Goal: Task Accomplishment & Management: Use online tool/utility

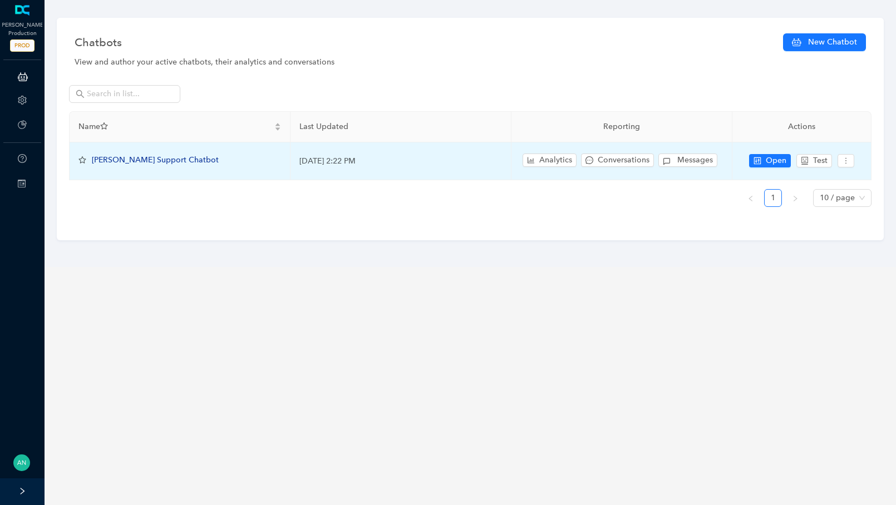
click at [780, 149] on td "Open Test" at bounding box center [802, 161] width 139 height 38
click at [778, 154] on button "Open" at bounding box center [770, 160] width 42 height 13
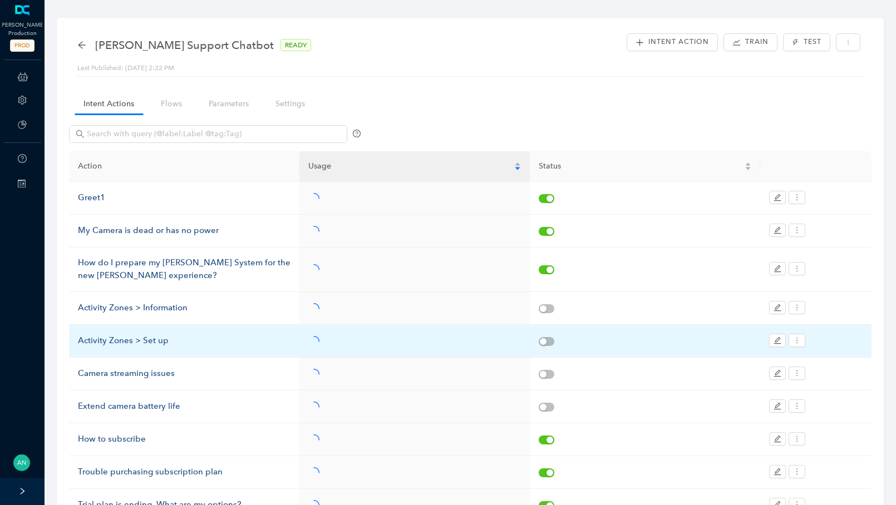
scroll to position [99, 0]
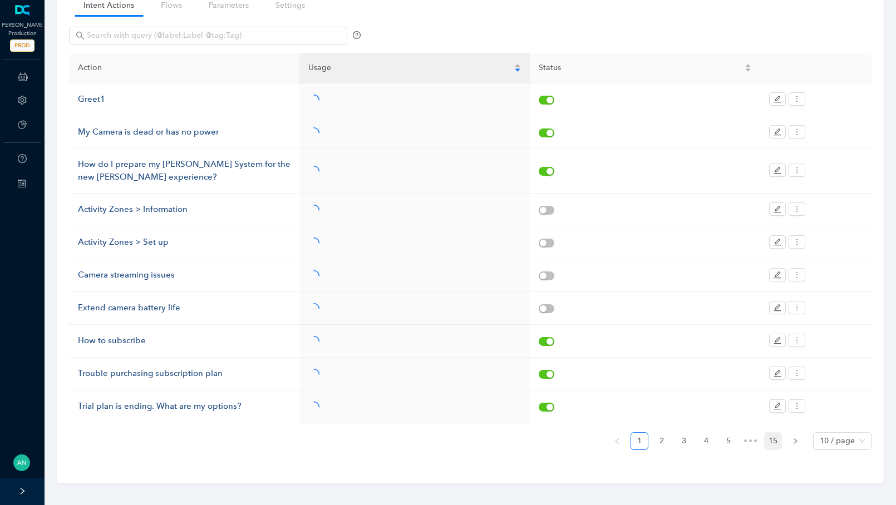
click at [768, 437] on link "15" at bounding box center [773, 441] width 17 height 17
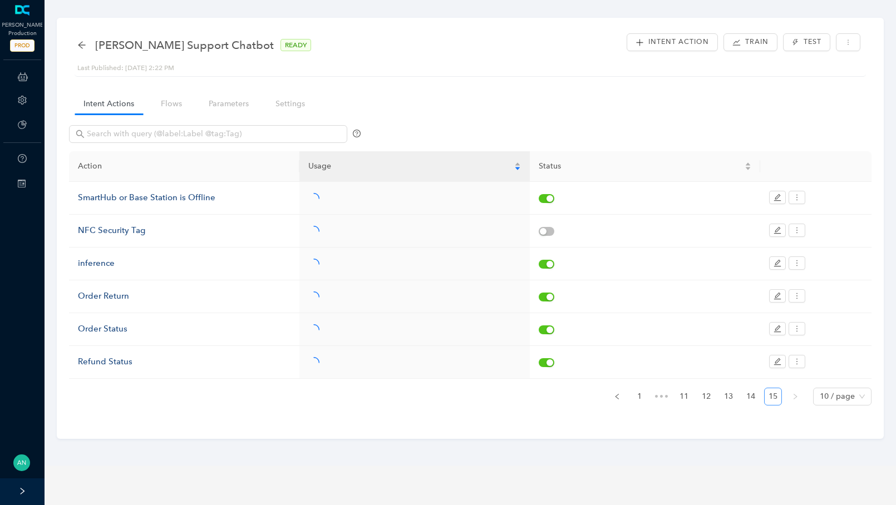
scroll to position [0, 0]
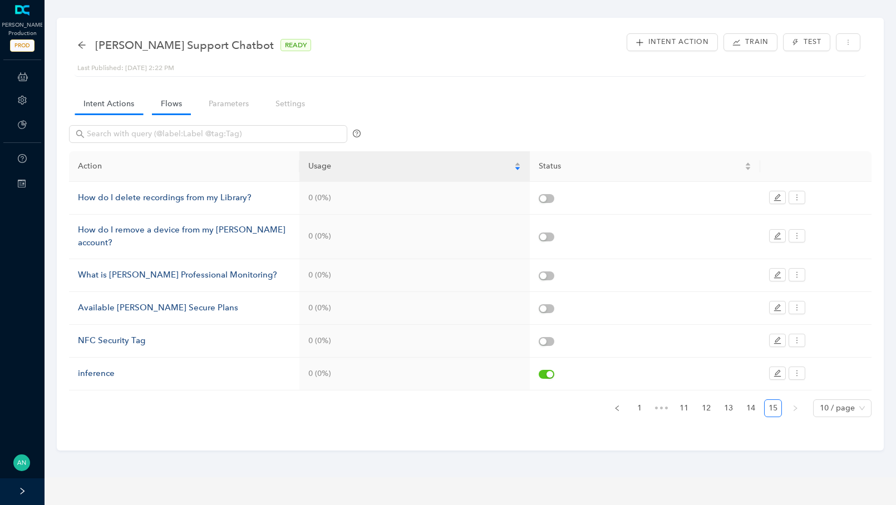
click at [175, 103] on link "Flows" at bounding box center [171, 104] width 39 height 21
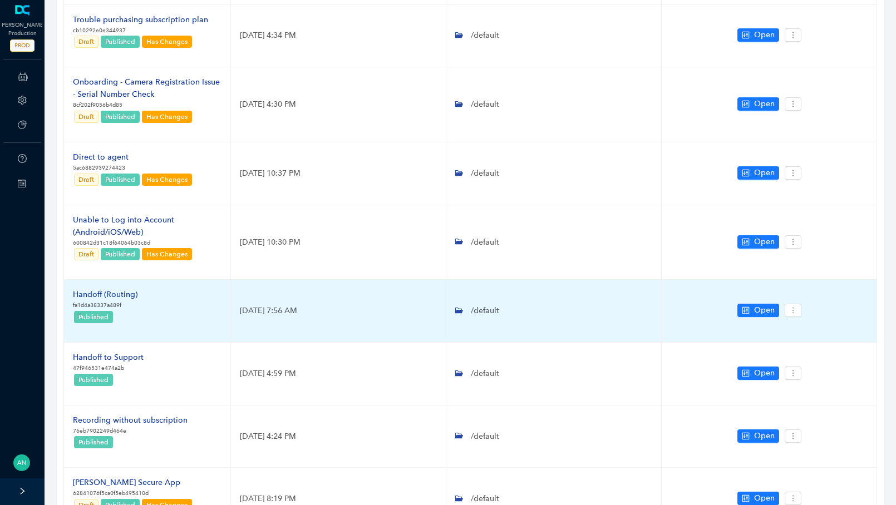
scroll to position [236, 0]
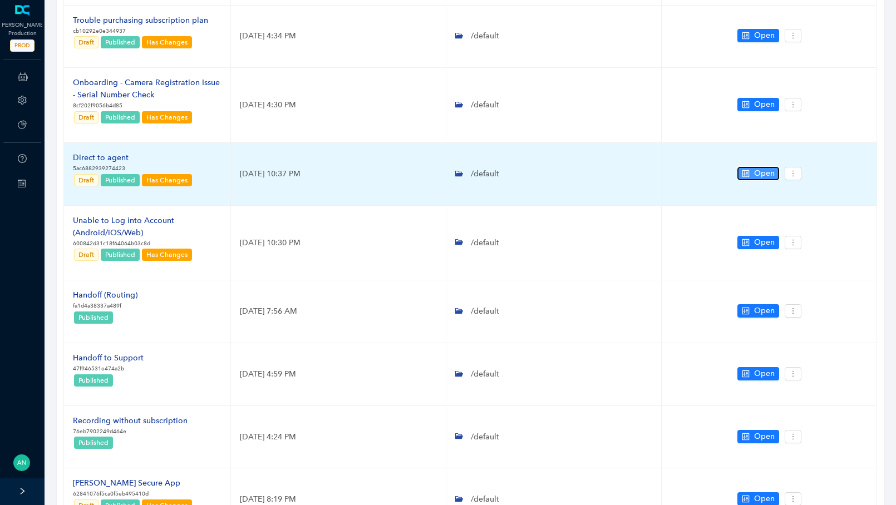
click at [775, 173] on button "Open" at bounding box center [759, 173] width 42 height 13
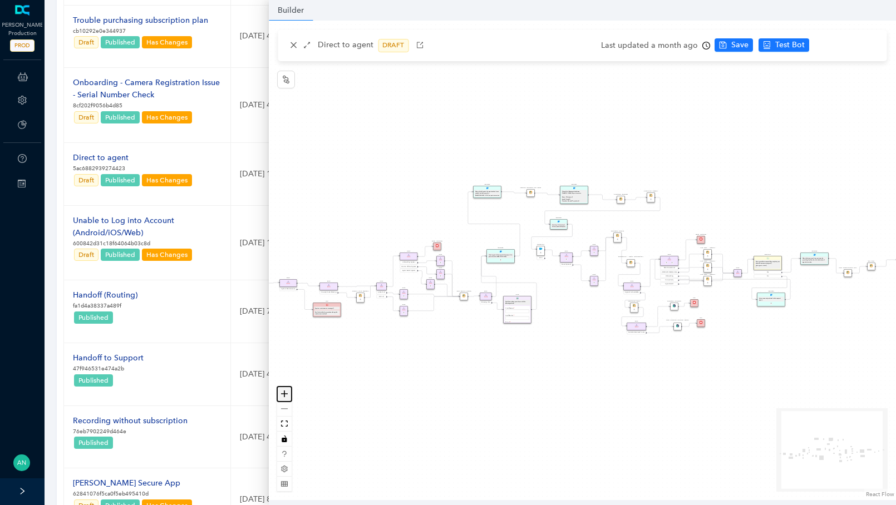
click at [286, 391] on icon "zoom in" at bounding box center [284, 394] width 7 height 7
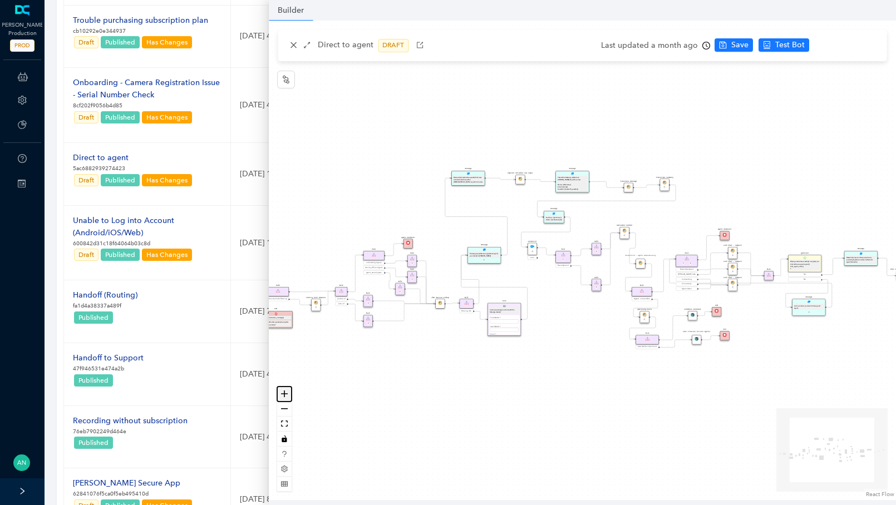
click at [286, 392] on icon "zoom in" at bounding box center [284, 394] width 7 height 7
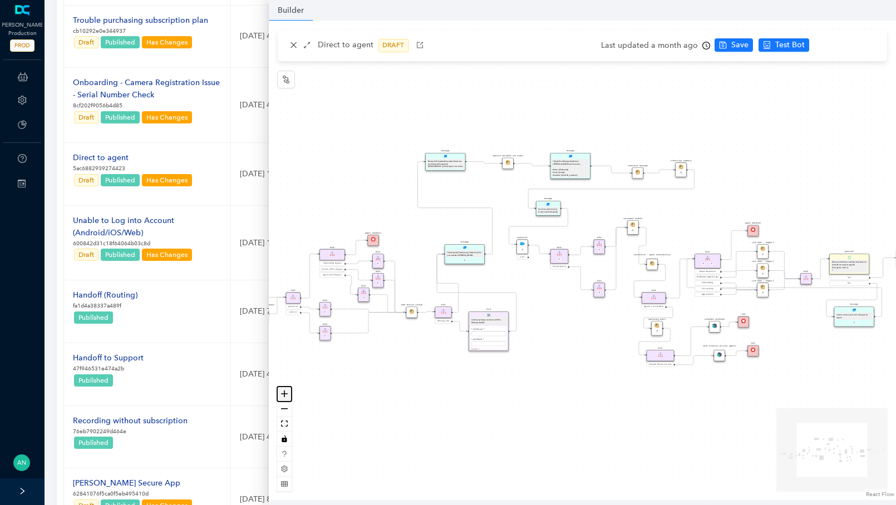
click at [286, 392] on icon "zoom in" at bounding box center [284, 394] width 7 height 7
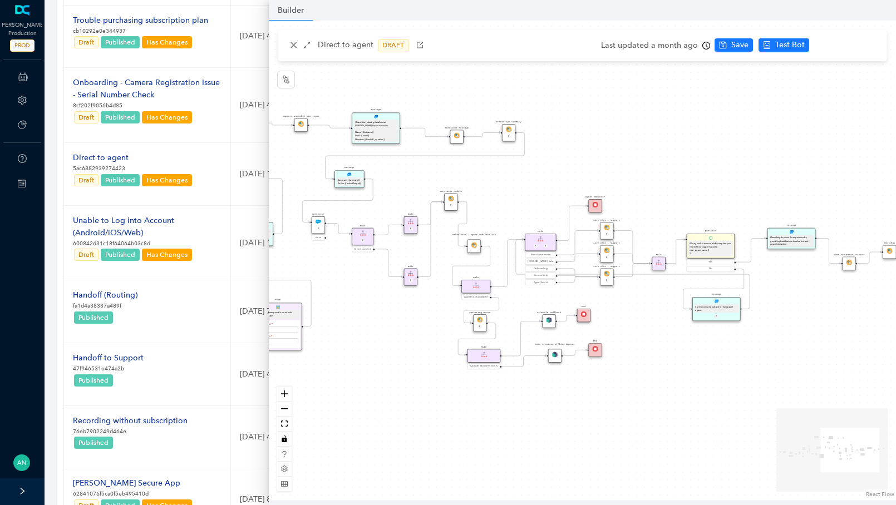
drag, startPoint x: 552, startPoint y: 313, endPoint x: 360, endPoint y: 294, distance: 193.0
click at [360, 294] on div "operating Hours P Sentiment Module P Question Were you able to successfully com…" at bounding box center [582, 261] width 627 height 480
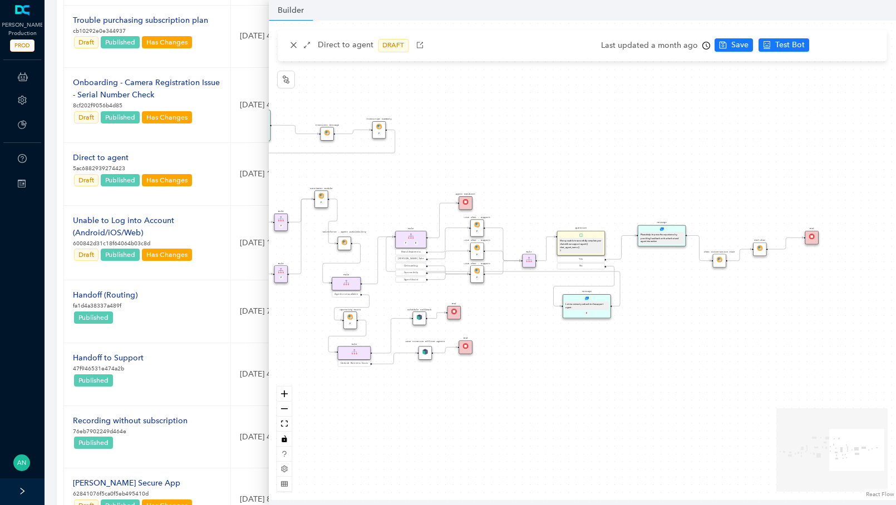
drag, startPoint x: 663, startPoint y: 301, endPoint x: 644, endPoint y: 299, distance: 19.1
click at [644, 299] on div "operating Hours P Sentiment Module P Question Were you able to successfully com…" at bounding box center [582, 261] width 627 height 480
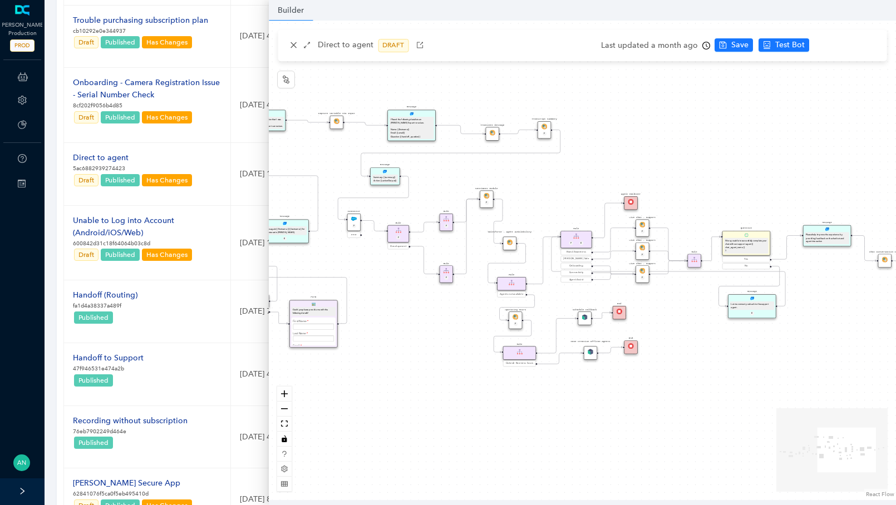
drag, startPoint x: 416, startPoint y: 244, endPoint x: 471, endPoint y: 243, distance: 54.6
click at [471, 243] on div "operating Hours P Sentiment Module P Question Were you able to successfully com…" at bounding box center [582, 261] width 627 height 480
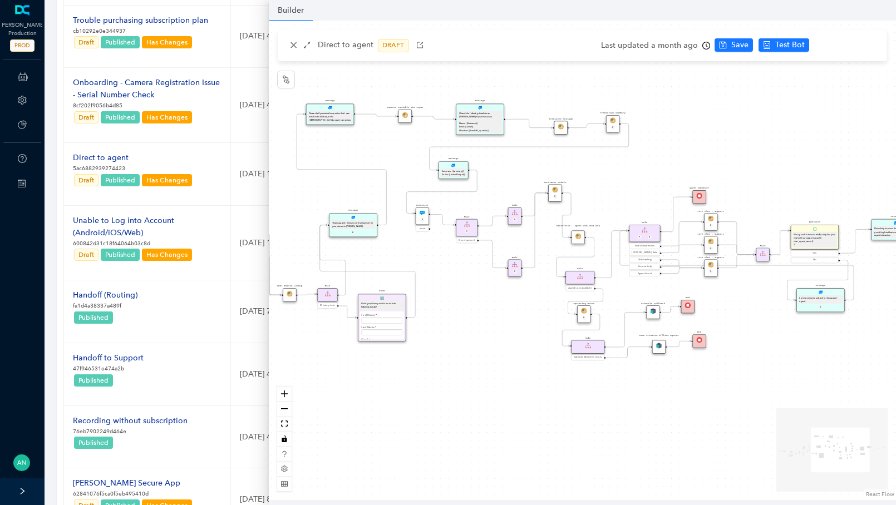
drag, startPoint x: 442, startPoint y: 202, endPoint x: 510, endPoint y: 196, distance: 68.7
click at [510, 196] on div "operating Hours P Sentiment Module P Question Were you able to successfully com…" at bounding box center [582, 261] width 627 height 480
click at [287, 393] on icon "zoom in" at bounding box center [284, 394] width 7 height 7
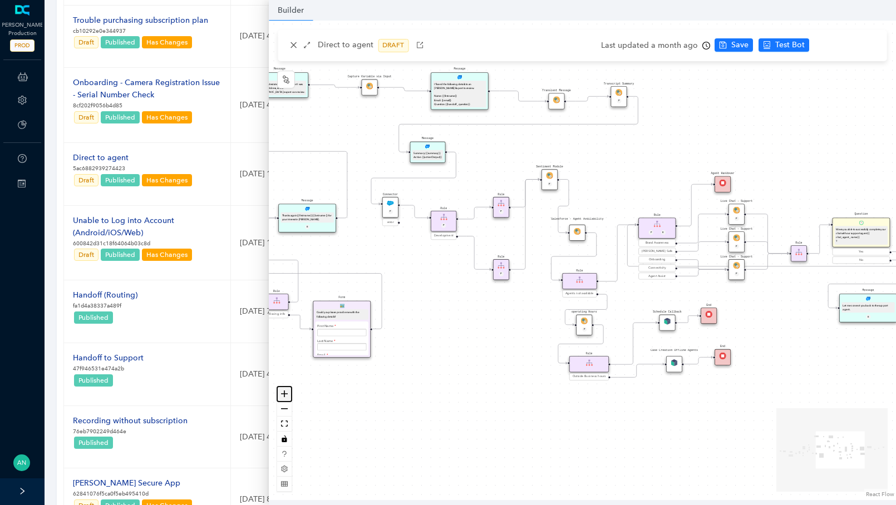
click at [287, 393] on icon "zoom in" at bounding box center [284, 394] width 7 height 7
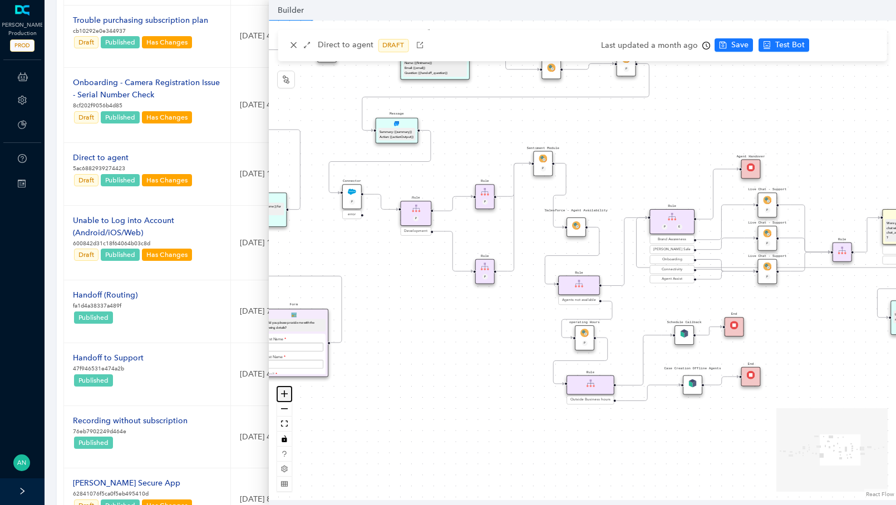
click at [287, 393] on icon "zoom in" at bounding box center [284, 394] width 7 height 7
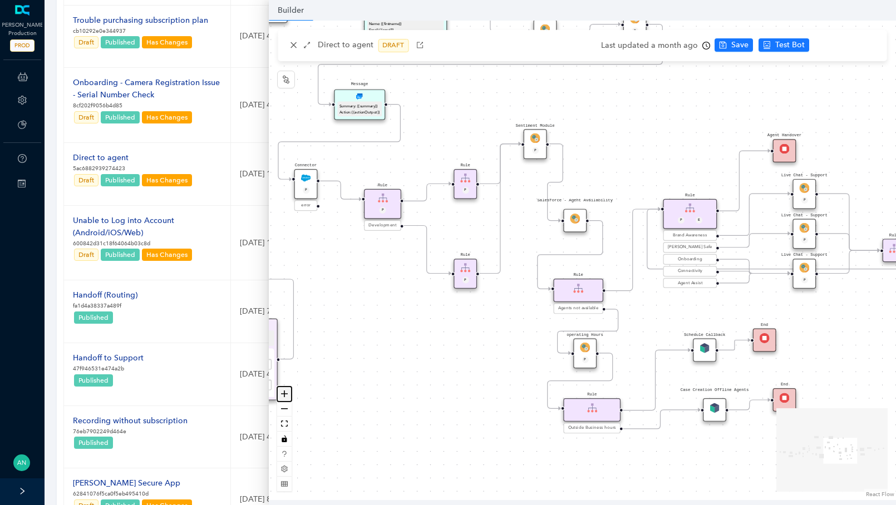
click at [287, 393] on icon "zoom in" at bounding box center [284, 394] width 7 height 7
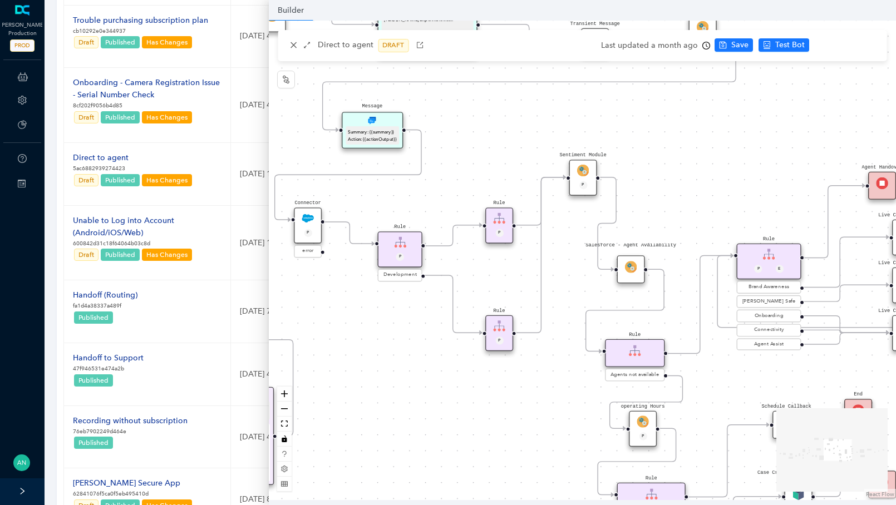
drag, startPoint x: 347, startPoint y: 291, endPoint x: 405, endPoint y: 348, distance: 80.7
click at [405, 348] on div "operating Hours P Sentiment Module P Question Were you able to successfully com…" at bounding box center [582, 261] width 627 height 480
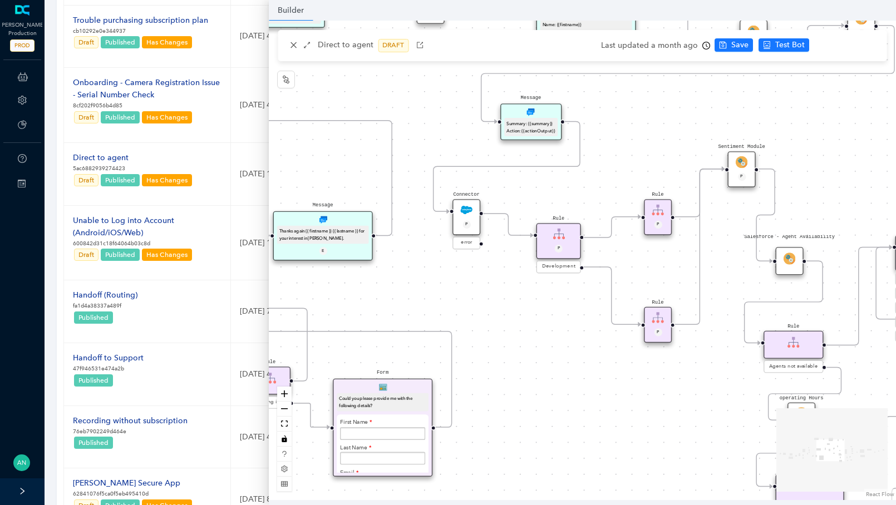
drag, startPoint x: 373, startPoint y: 213, endPoint x: 532, endPoint y: 204, distance: 158.9
click at [532, 204] on div "operating Hours P Sentiment Module P Question Were you able to successfully com…" at bounding box center [582, 261] width 627 height 480
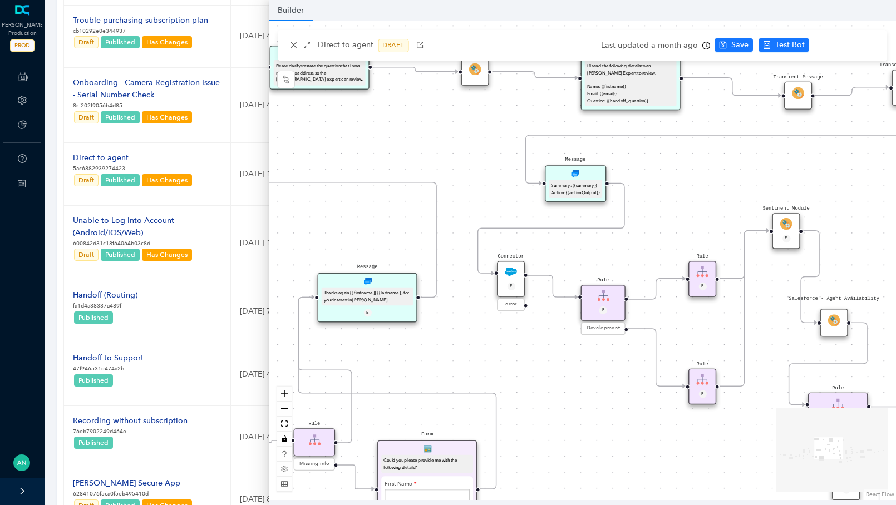
drag, startPoint x: 426, startPoint y: 284, endPoint x: 438, endPoint y: 309, distance: 27.6
click at [438, 309] on div "operating Hours P Sentiment Module P Question Were you able to successfully com…" at bounding box center [582, 261] width 627 height 480
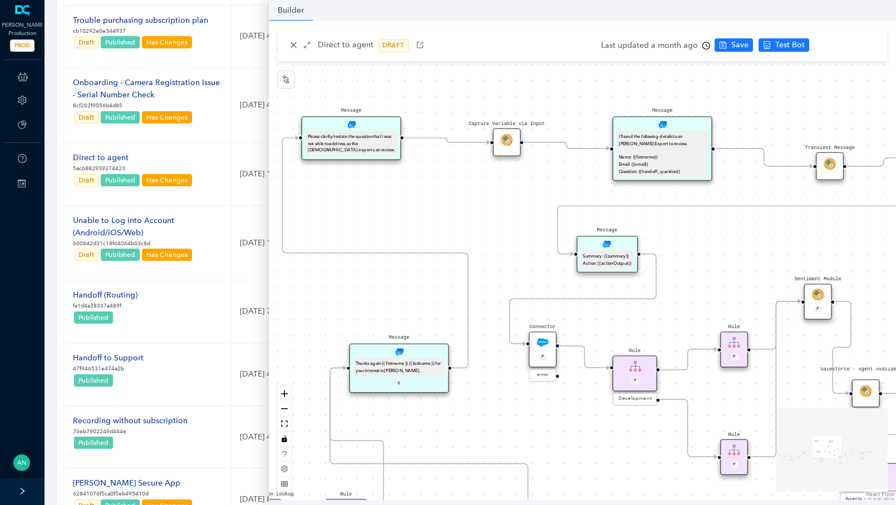
drag, startPoint x: 454, startPoint y: 184, endPoint x: 486, endPoint y: 254, distance: 77.5
click at [486, 254] on div "operating Hours P Sentiment Module P Question Were you able to successfully com…" at bounding box center [582, 261] width 627 height 480
click at [307, 41] on button "button" at bounding box center [306, 45] width 13 height 13
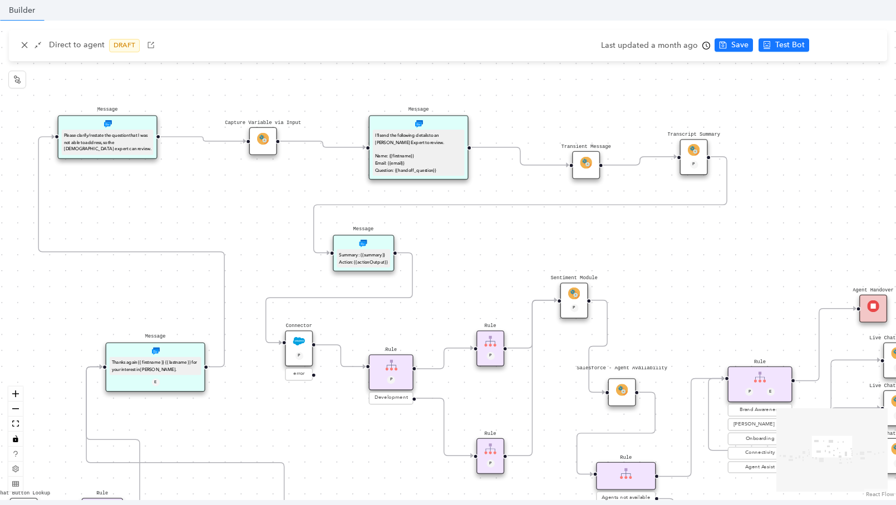
drag, startPoint x: 502, startPoint y: 221, endPoint x: 527, endPoint y: 220, distance: 25.1
click at [527, 220] on div "operating Hours P Sentiment Module P Question Were you able to successfully com…" at bounding box center [448, 261] width 896 height 480
click at [499, 345] on div "Rule P" at bounding box center [490, 349] width 28 height 36
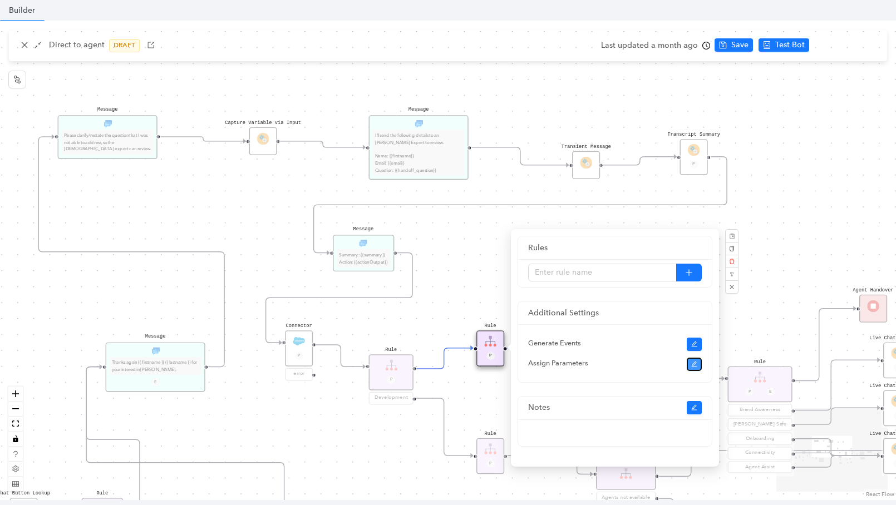
click at [696, 361] on icon "edit" at bounding box center [694, 364] width 7 height 7
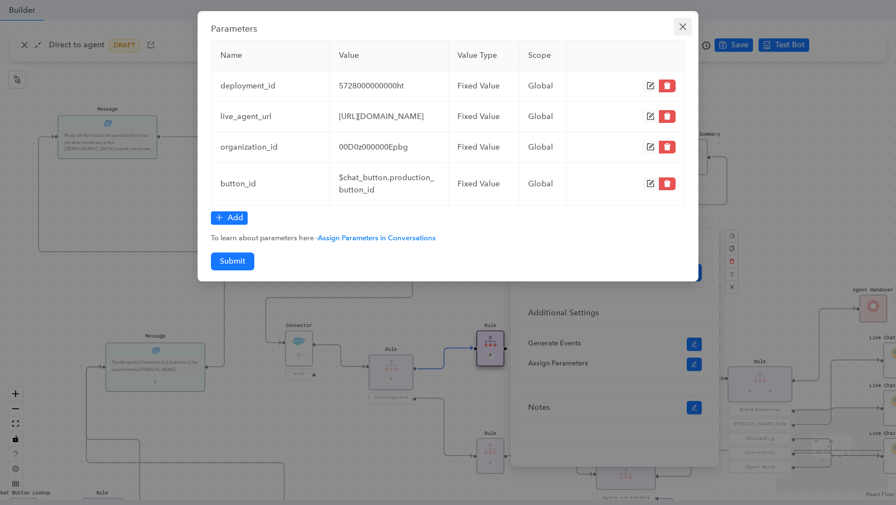
click at [679, 23] on icon "close" at bounding box center [683, 26] width 9 height 9
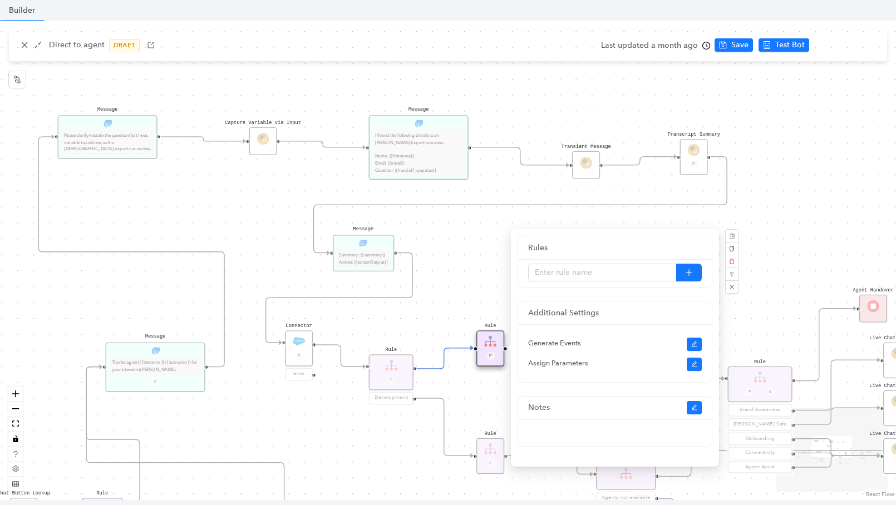
click at [814, 191] on div "operating Hours P Sentiment Module P Question Were you able to successfully com…" at bounding box center [448, 261] width 896 height 480
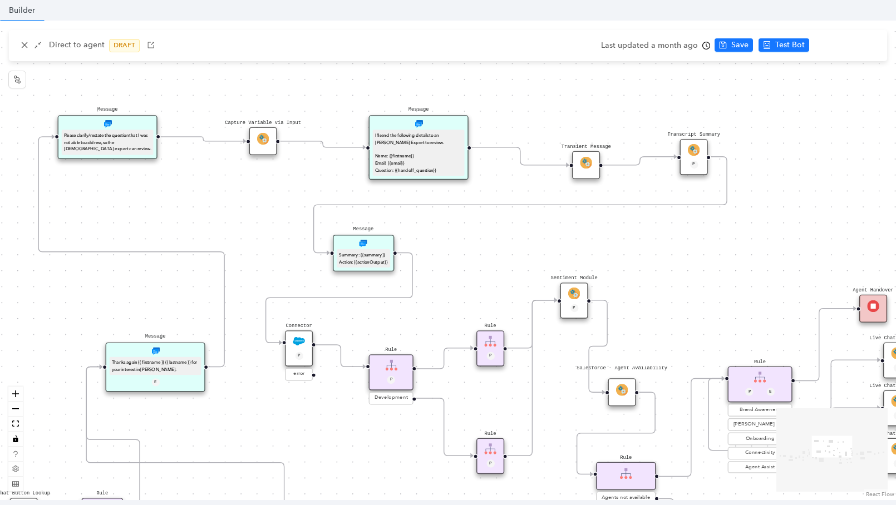
click at [579, 307] on div "P" at bounding box center [574, 308] width 18 height 9
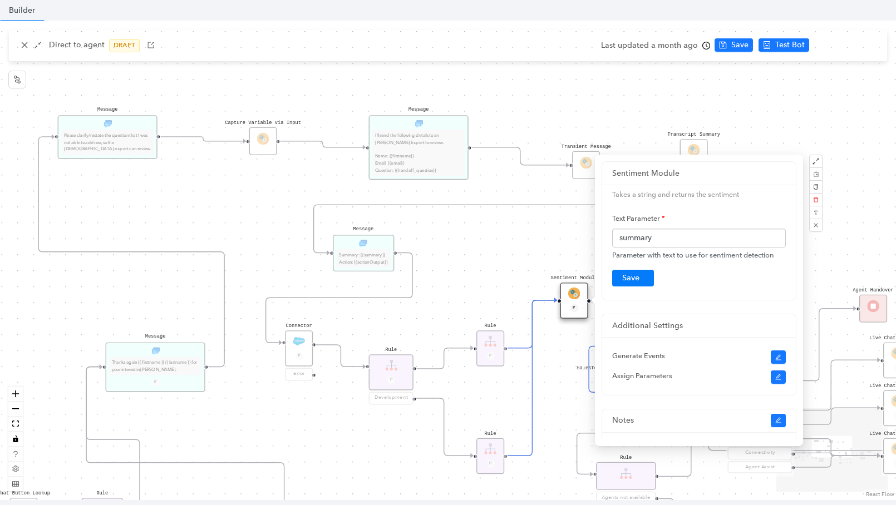
click at [459, 254] on div "operating Hours P Sentiment Module P Question Were you able to successfully com…" at bounding box center [448, 261] width 896 height 480
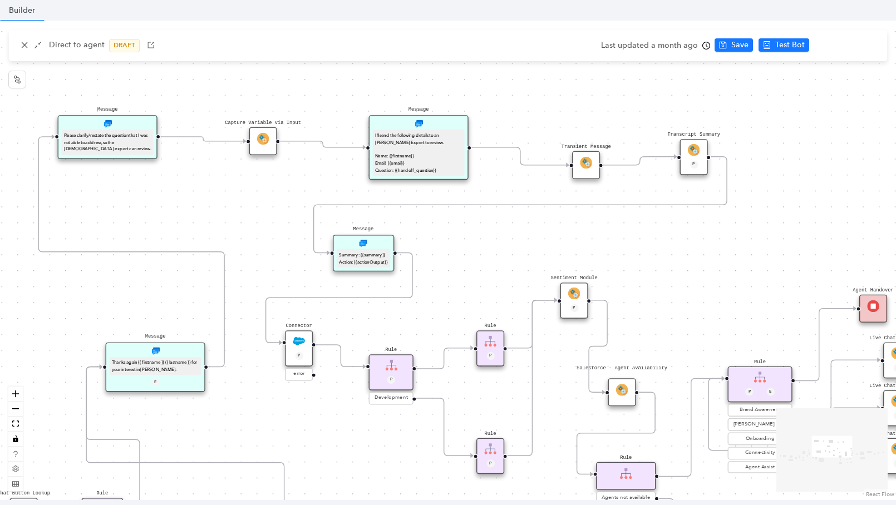
click at [423, 154] on div "I'll send the following details to an [PERSON_NAME] Expert to review. Name: {{f…" at bounding box center [418, 153] width 87 height 42
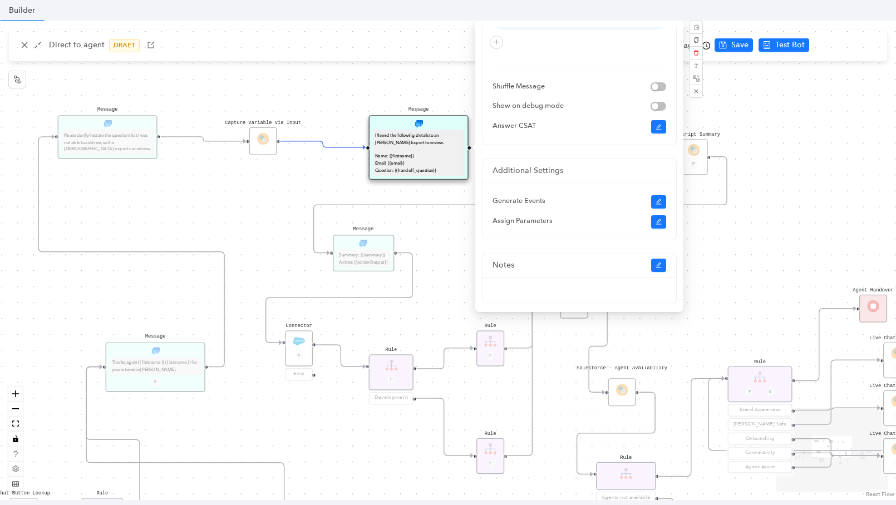
scroll to position [114, 0]
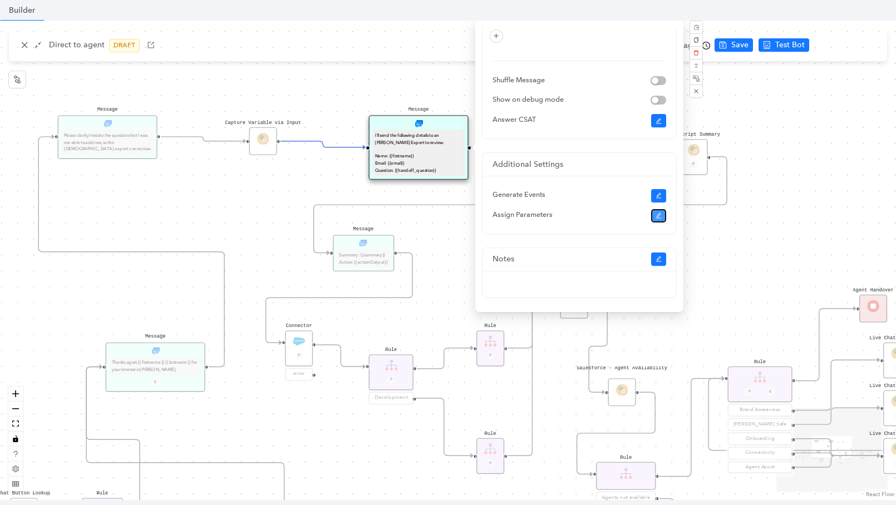
click at [656, 213] on icon "edit" at bounding box center [659, 216] width 7 height 7
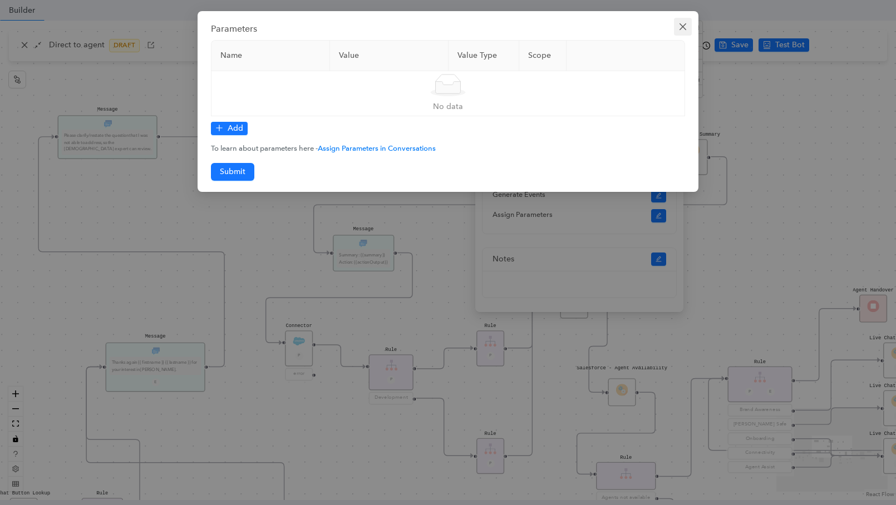
click at [682, 26] on icon "close" at bounding box center [683, 26] width 7 height 7
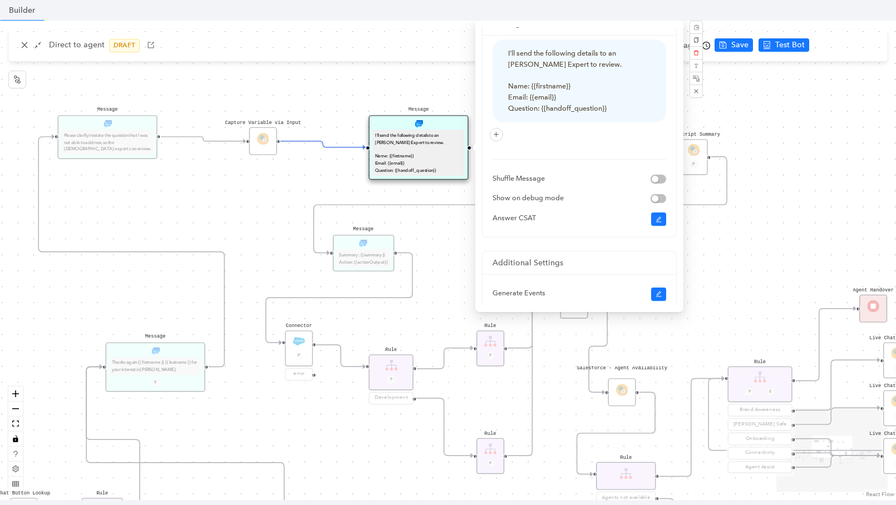
scroll to position [0, 0]
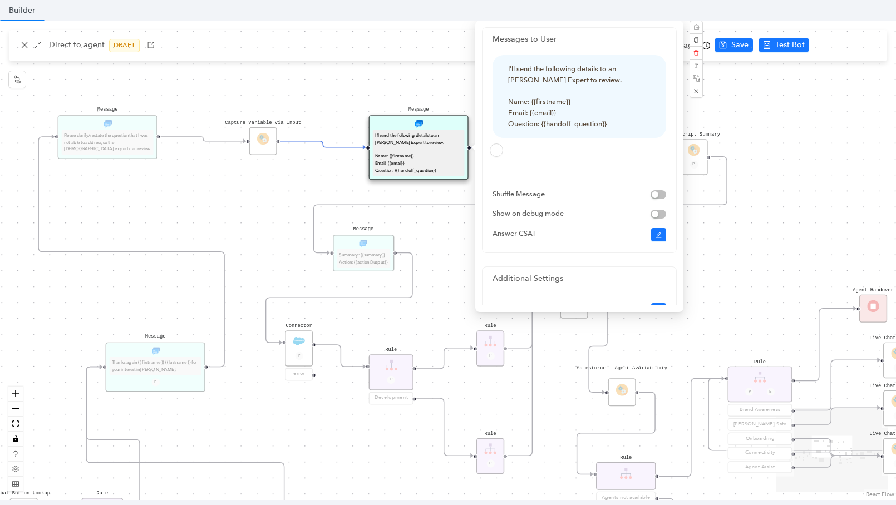
click at [371, 282] on div "operating Hours P Sentiment Module P Question Were you able to successfully com…" at bounding box center [448, 261] width 896 height 480
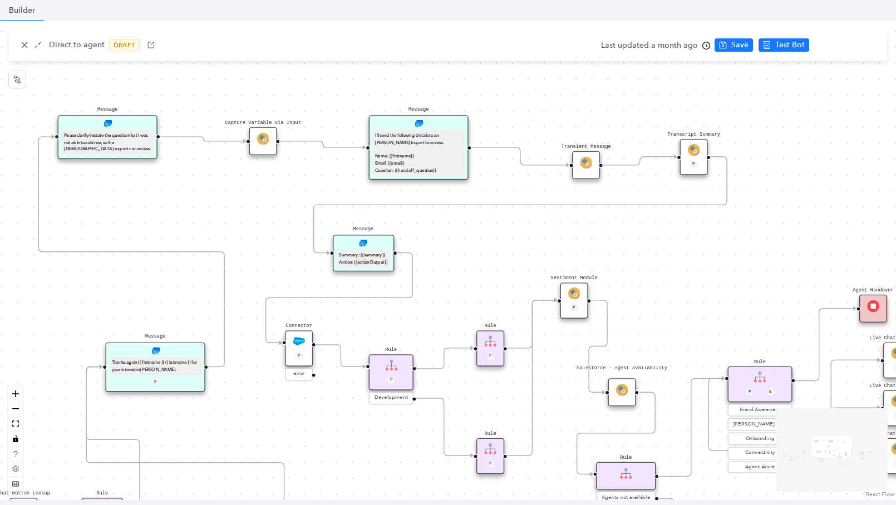
click at [692, 158] on div "Transcript Summary P" at bounding box center [694, 157] width 28 height 36
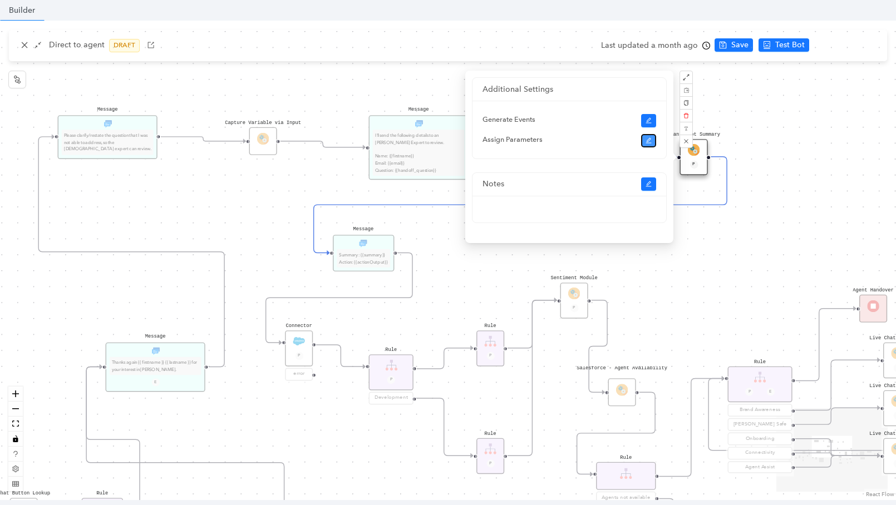
click at [651, 139] on icon "edit" at bounding box center [649, 140] width 7 height 7
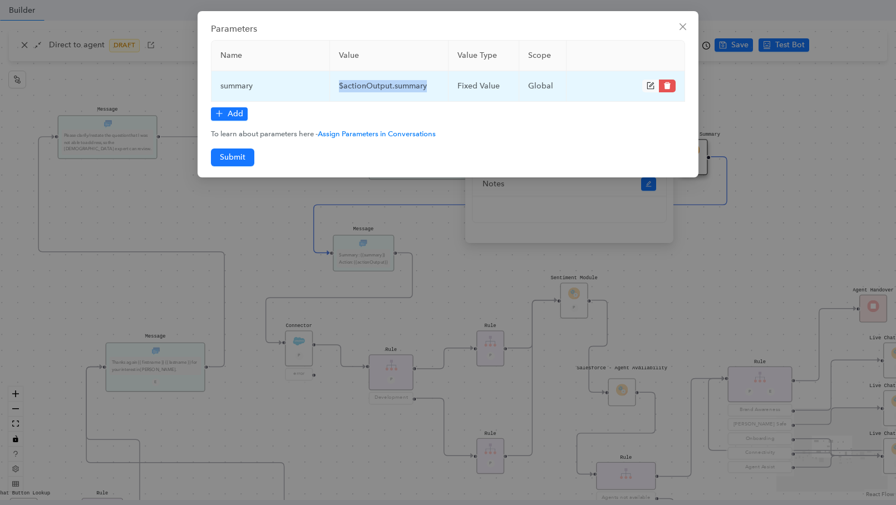
drag, startPoint x: 337, startPoint y: 84, endPoint x: 420, endPoint y: 94, distance: 84.0
click at [437, 86] on td "$actionOutput.summary" at bounding box center [389, 86] width 119 height 31
copy td "$actionOutput.summary"
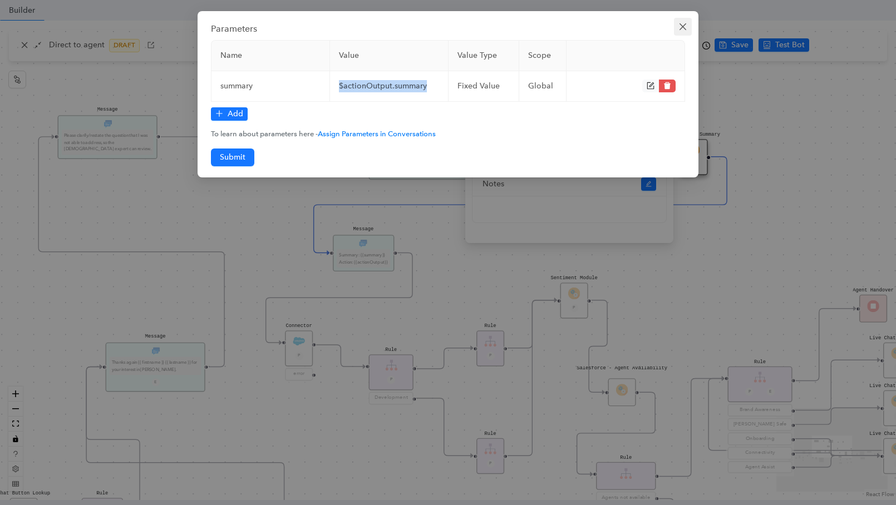
click at [677, 27] on span "Close" at bounding box center [683, 26] width 18 height 9
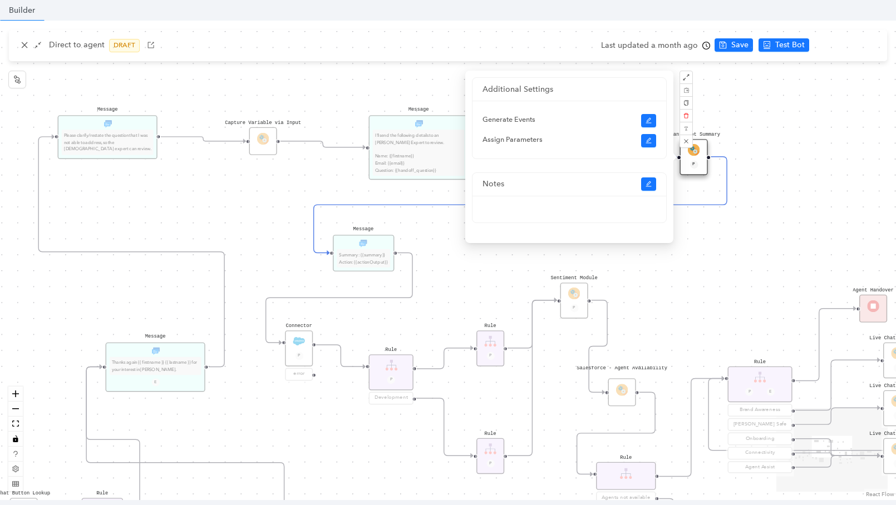
click at [497, 289] on div "operating Hours P Sentiment Module P Question Were you able to successfully com…" at bounding box center [448, 261] width 896 height 480
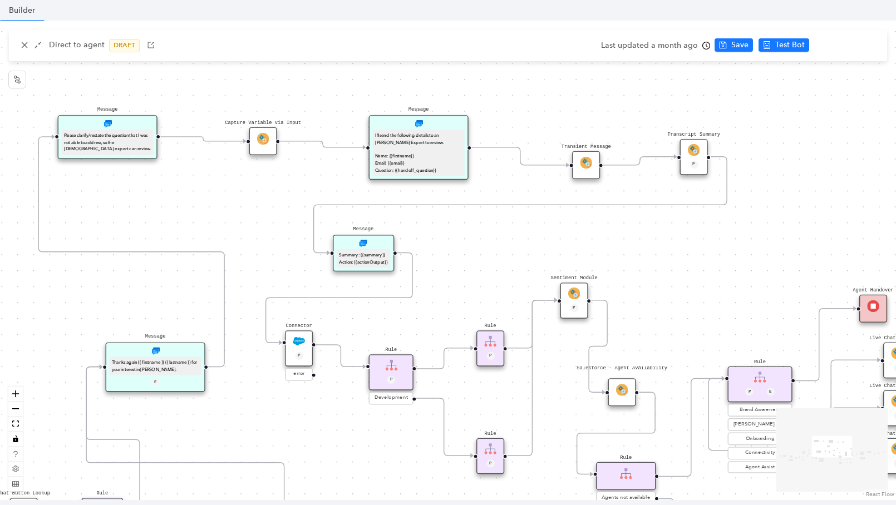
click at [567, 301] on div "Sentiment Module P" at bounding box center [575, 301] width 28 height 36
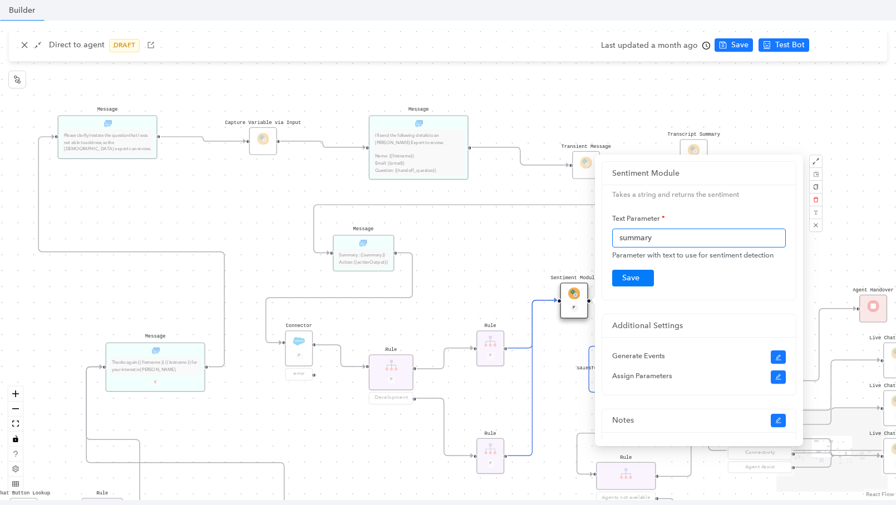
drag, startPoint x: 657, startPoint y: 239, endPoint x: 583, endPoint y: 244, distance: 74.2
click at [583, 244] on div "operating Hours P Sentiment Module P Question Were you able to successfully com…" at bounding box center [448, 261] width 896 height 480
drag, startPoint x: 656, startPoint y: 236, endPoint x: 619, endPoint y: 240, distance: 37.6
click at [619, 240] on input "summary" at bounding box center [699, 238] width 174 height 19
click at [513, 249] on div "operating Hours P Sentiment Module P Question Were you able to successfully com…" at bounding box center [448, 261] width 896 height 480
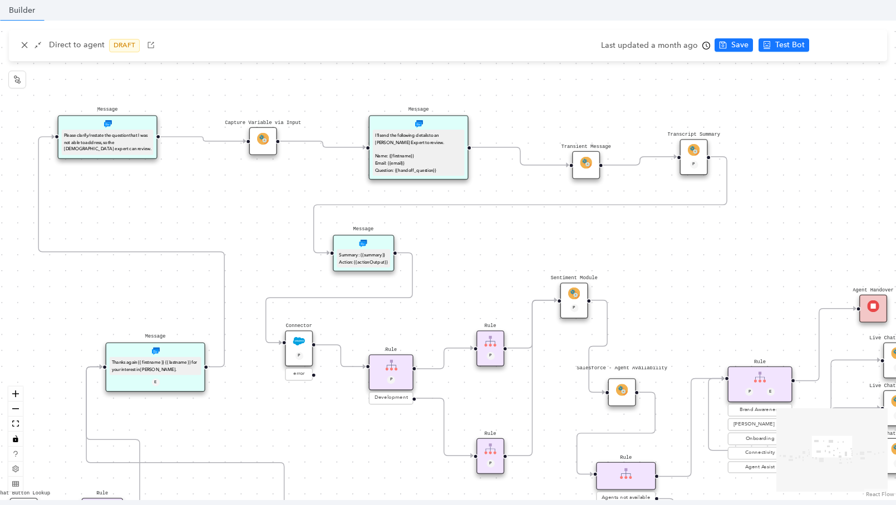
click at [574, 299] on div "Sentiment Module P" at bounding box center [575, 301] width 28 height 36
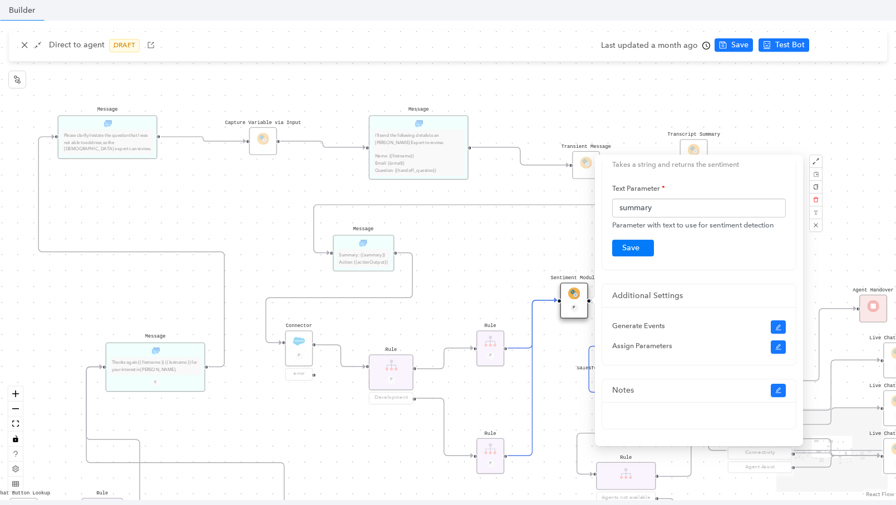
scroll to position [33, 0]
click at [778, 343] on icon "edit" at bounding box center [778, 344] width 6 height 6
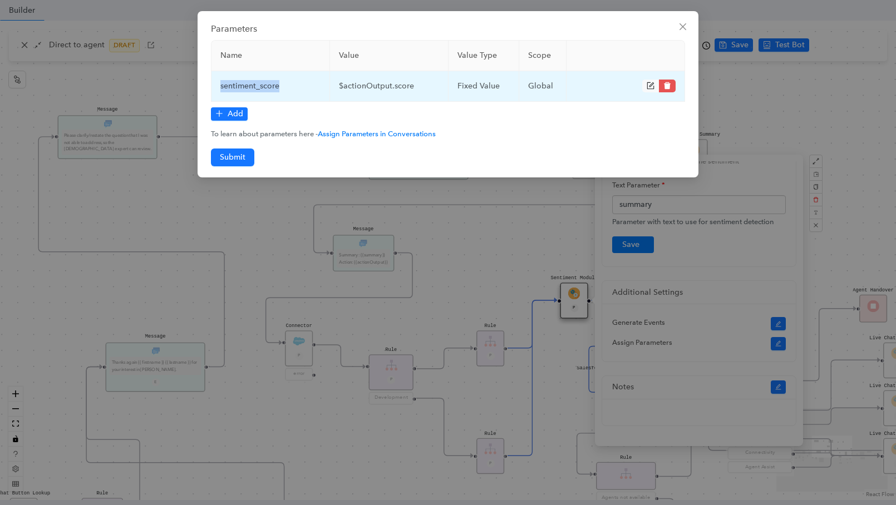
drag, startPoint x: 218, startPoint y: 85, endPoint x: 298, endPoint y: 85, distance: 79.6
click at [298, 85] on td "sentiment_score" at bounding box center [271, 86] width 119 height 31
copy td "sentiment_score"
drag, startPoint x: 423, startPoint y: 85, endPoint x: 331, endPoint y: 85, distance: 92.4
click at [331, 85] on td "$actionOutput.score" at bounding box center [389, 86] width 119 height 31
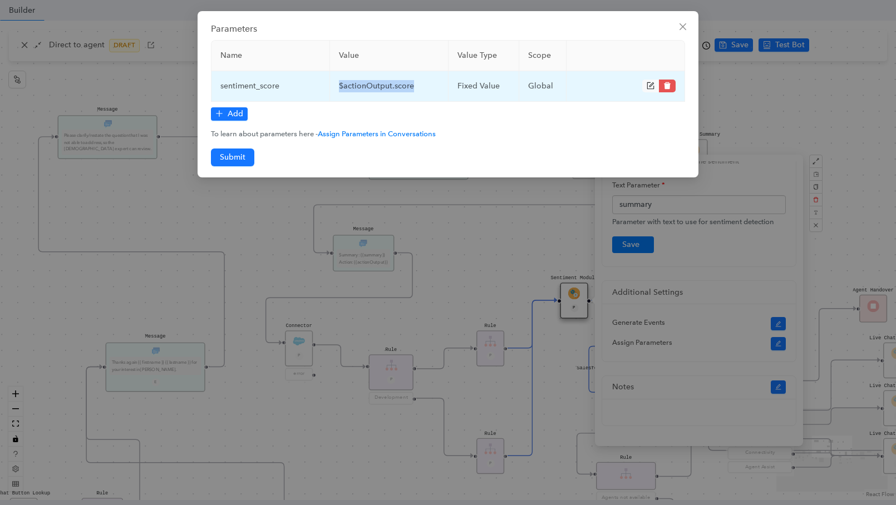
copy td "$actionOutput.score"
drag, startPoint x: 297, startPoint y: 80, endPoint x: 214, endPoint y: 91, distance: 83.7
click at [214, 91] on td "sentiment_score" at bounding box center [271, 86] width 119 height 31
copy td "sentiment_score"
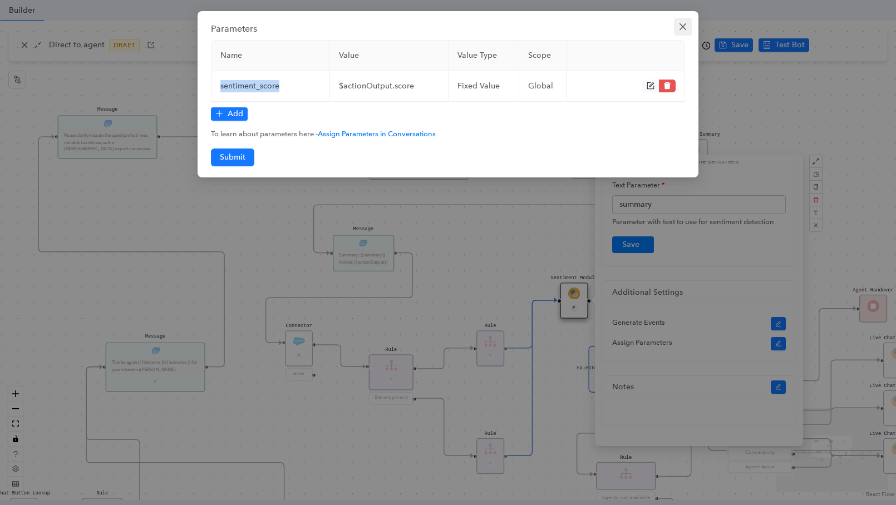
click at [679, 25] on icon "close" at bounding box center [683, 26] width 9 height 9
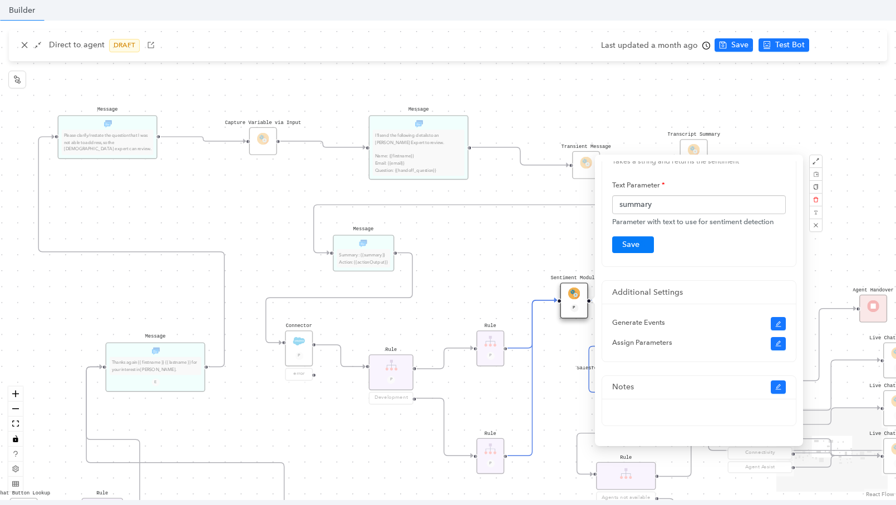
click at [466, 263] on div "operating Hours P Sentiment Module P Question Were you able to successfully com…" at bounding box center [448, 261] width 896 height 480
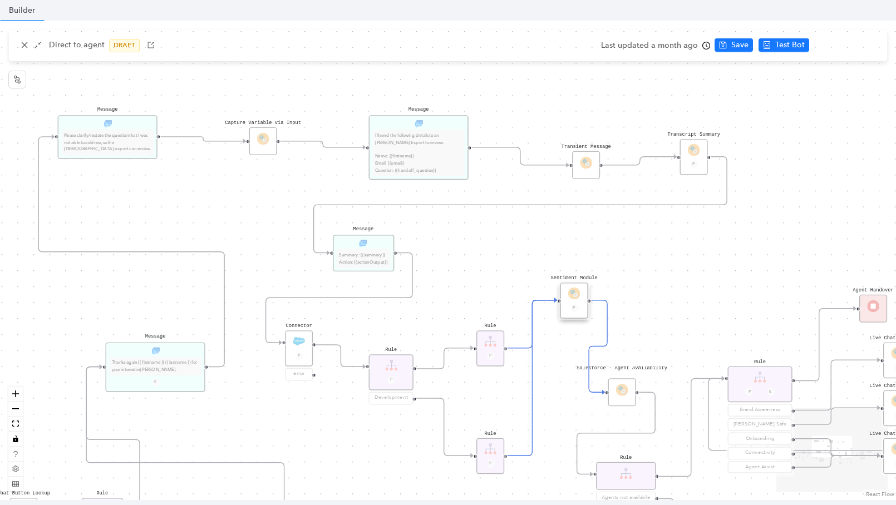
scroll to position [0, 0]
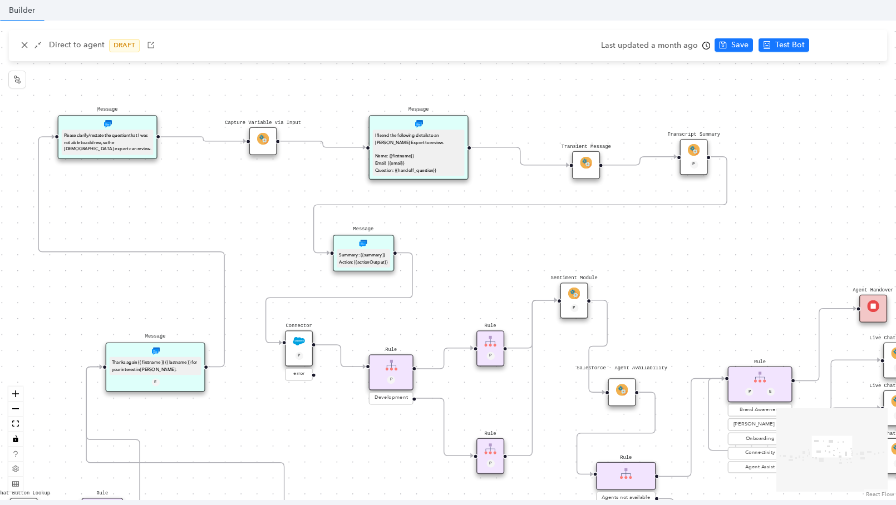
click at [191, 167] on div "operating Hours P Sentiment Module P Question Were you able to successfully com…" at bounding box center [448, 261] width 896 height 480
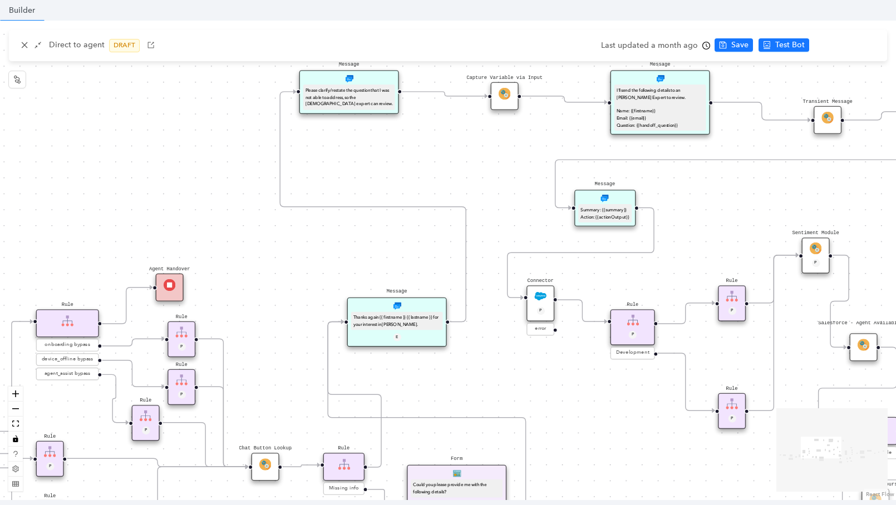
drag, startPoint x: 533, startPoint y: 251, endPoint x: 775, endPoint y: 206, distance: 245.7
click at [775, 206] on div "operating Hours P Sentiment Module P Question Were you able to successfully com…" at bounding box center [448, 261] width 896 height 480
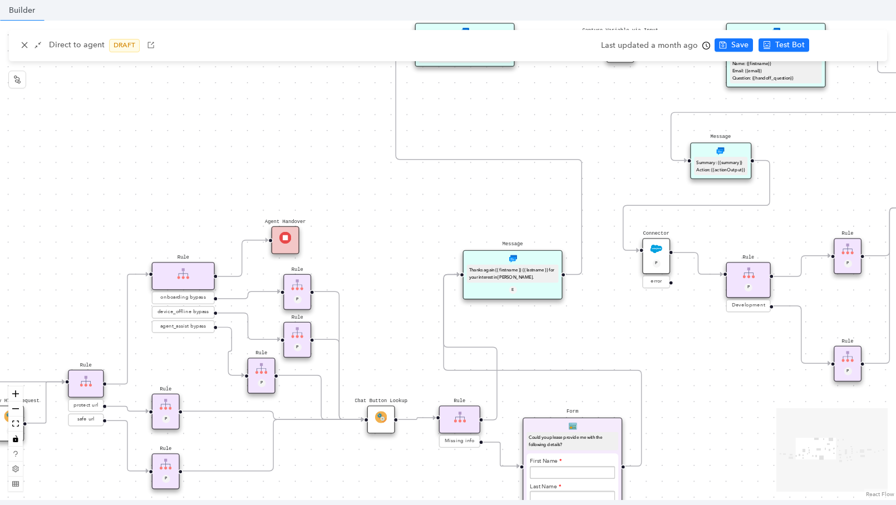
drag, startPoint x: 213, startPoint y: 245, endPoint x: 277, endPoint y: 159, distance: 107.5
click at [332, 193] on div "operating Hours P Sentiment Module P Question Were you able to successfully com…" at bounding box center [448, 261] width 896 height 480
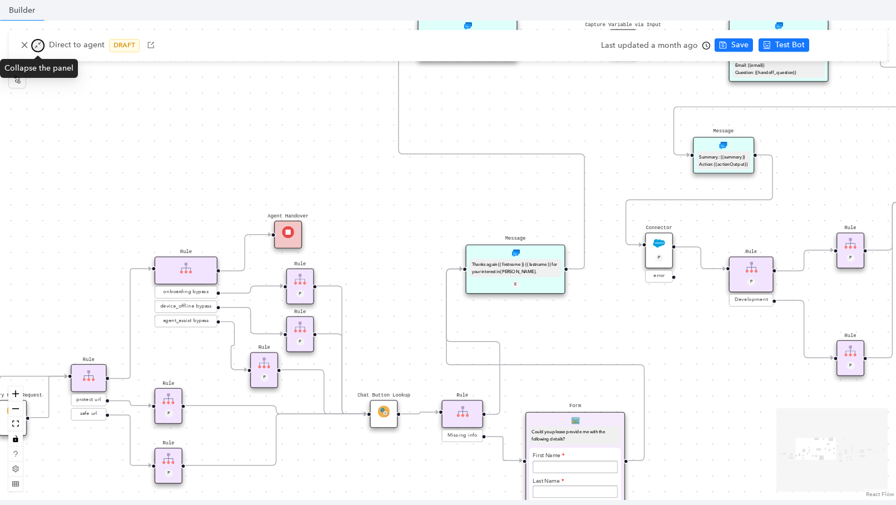
click at [40, 43] on icon "shrink" at bounding box center [38, 45] width 8 height 8
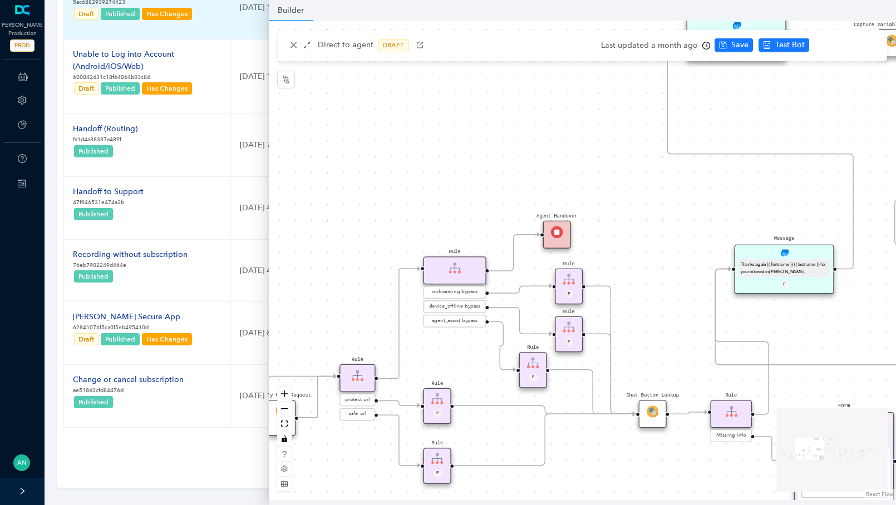
scroll to position [412, 0]
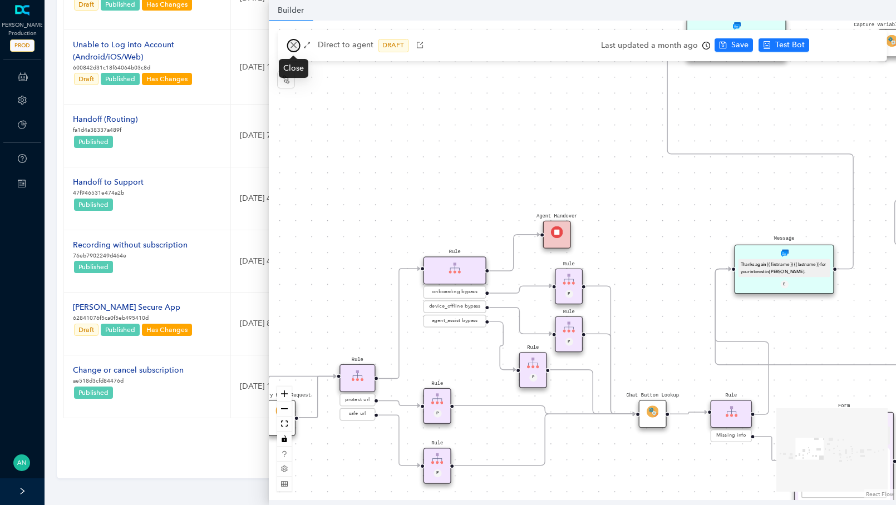
click at [291, 44] on icon "close" at bounding box center [293, 45] width 8 height 8
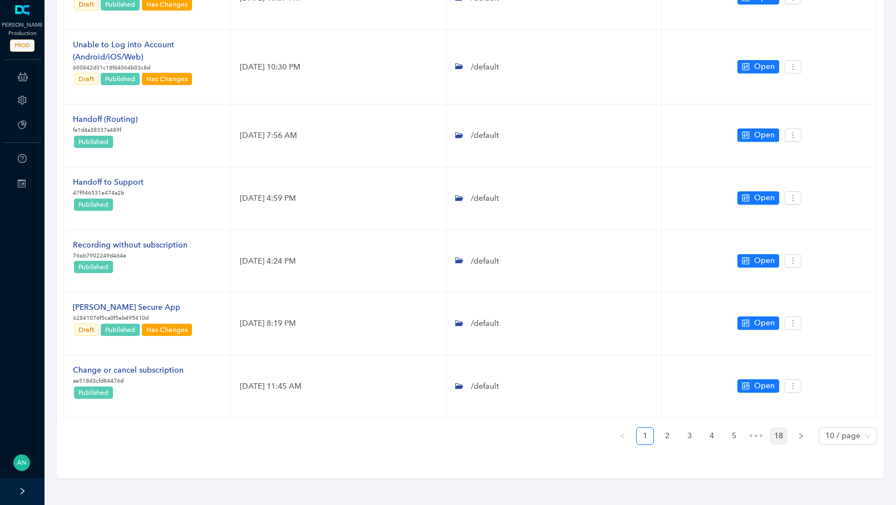
click at [784, 432] on link "18" at bounding box center [778, 436] width 17 height 17
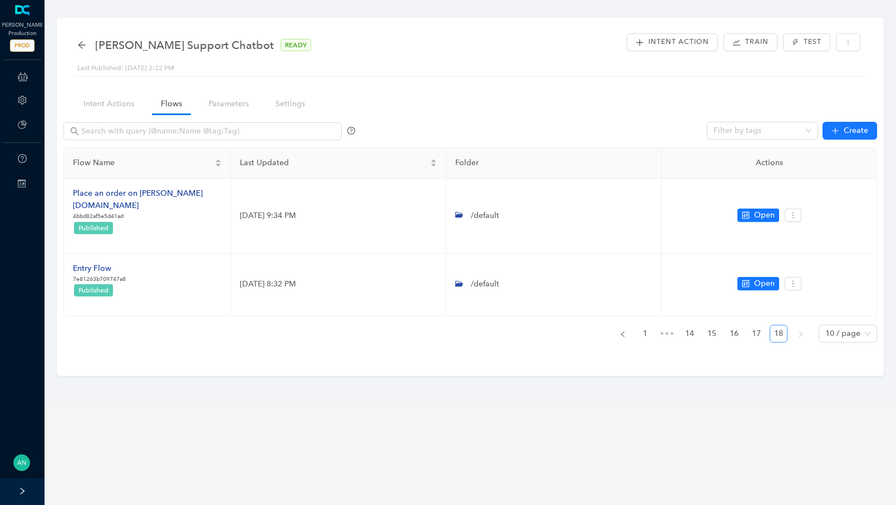
scroll to position [0, 0]
click at [756, 326] on link "17" at bounding box center [756, 334] width 17 height 17
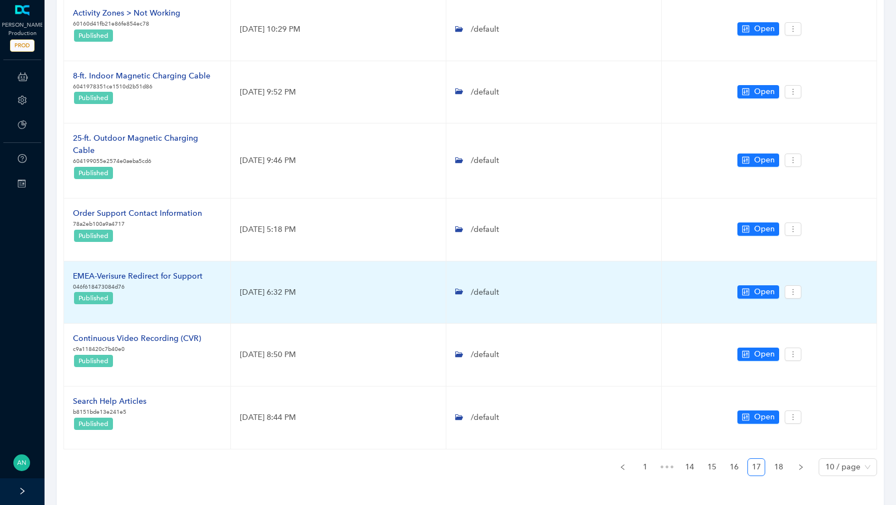
scroll to position [387, 0]
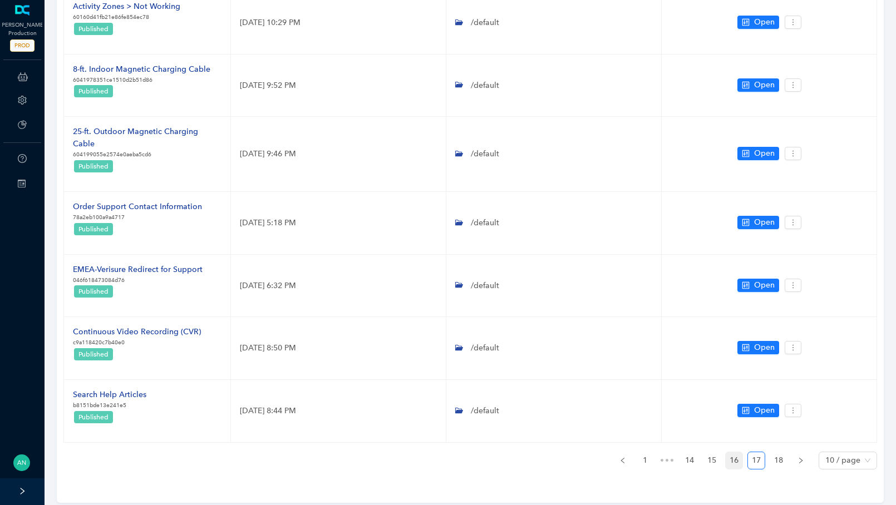
click at [740, 453] on link "16" at bounding box center [734, 461] width 17 height 17
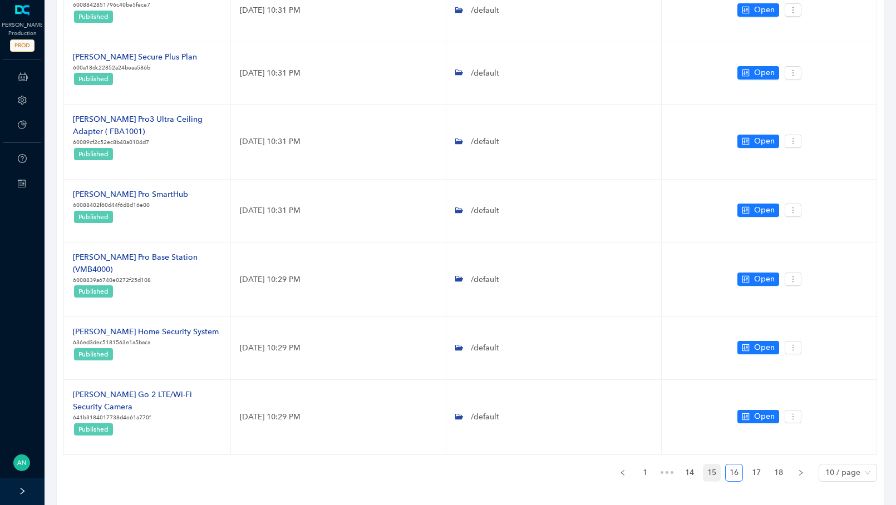
click at [712, 465] on link "15" at bounding box center [712, 473] width 17 height 17
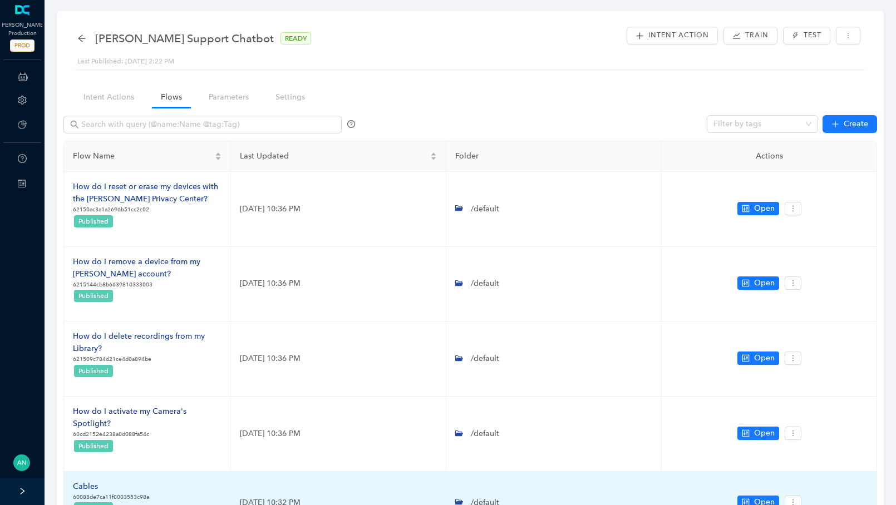
scroll to position [0, 0]
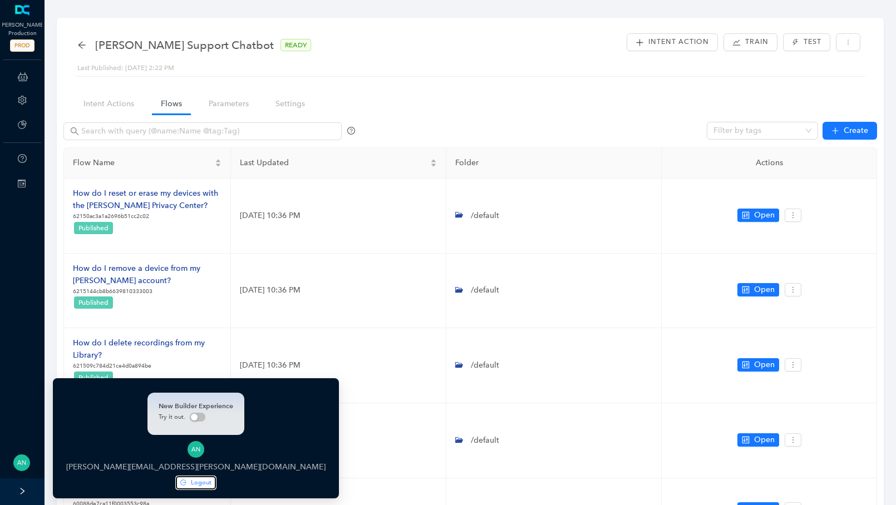
click at [191, 486] on span "Logout" at bounding box center [201, 482] width 21 height 9
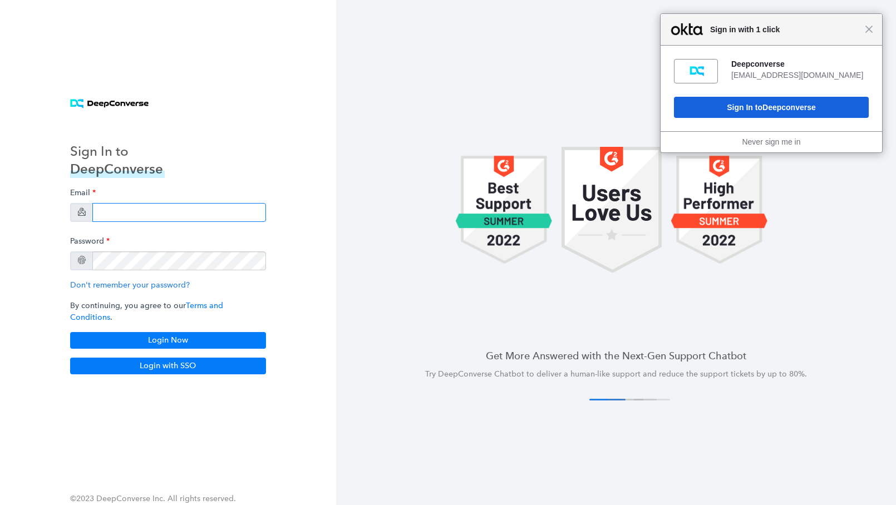
click at [190, 221] on input "email" at bounding box center [179, 212] width 174 height 19
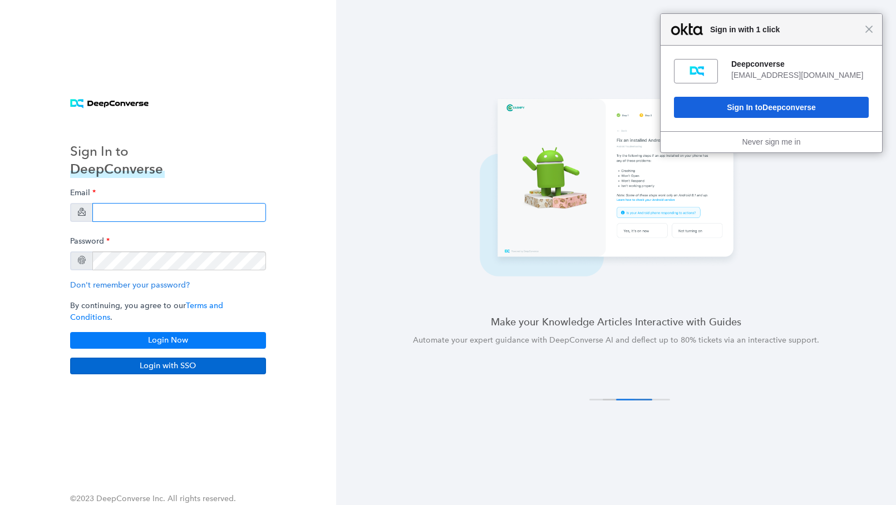
type input "[EMAIL_ADDRESS][DOMAIN_NAME]"
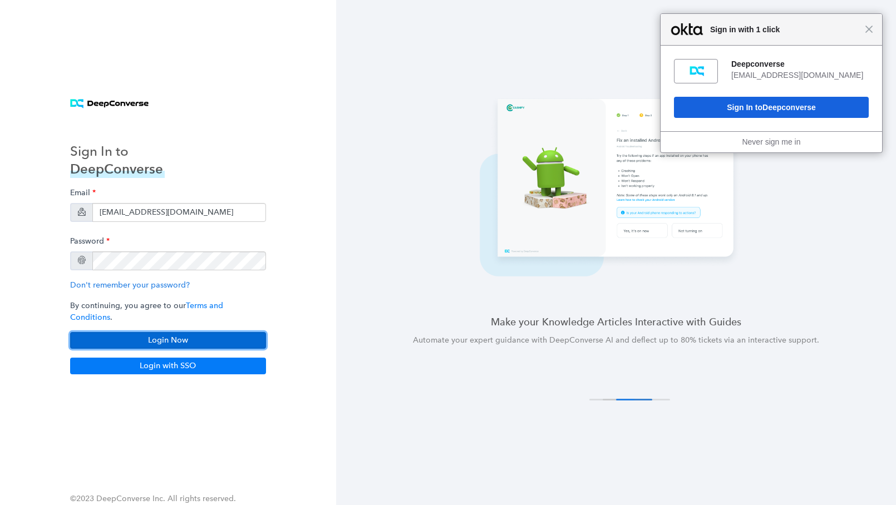
click at [217, 333] on button "Login Now" at bounding box center [168, 340] width 196 height 17
